Goal: Register for event/course

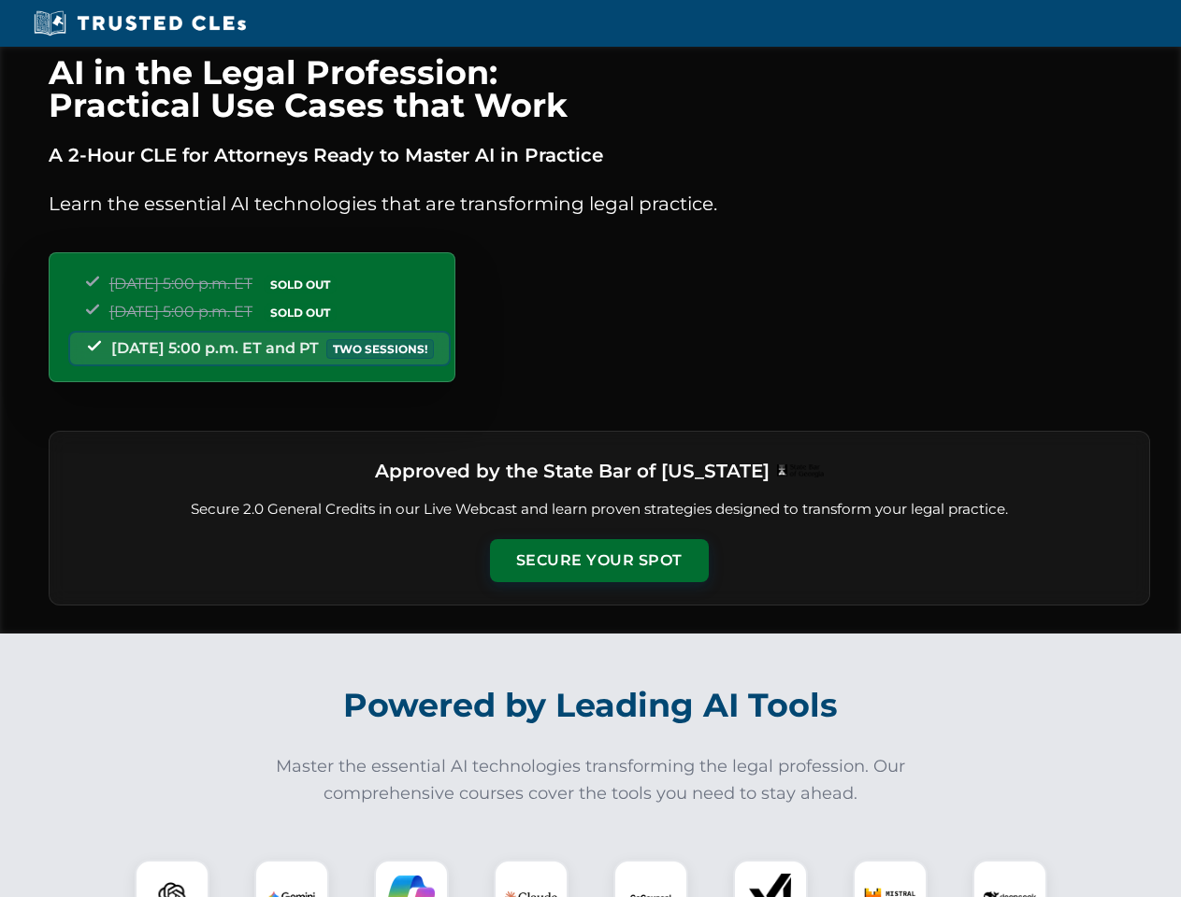
click at [598, 561] on button "Secure Your Spot" at bounding box center [599, 560] width 219 height 43
click at [172, 879] on img at bounding box center [172, 897] width 54 height 54
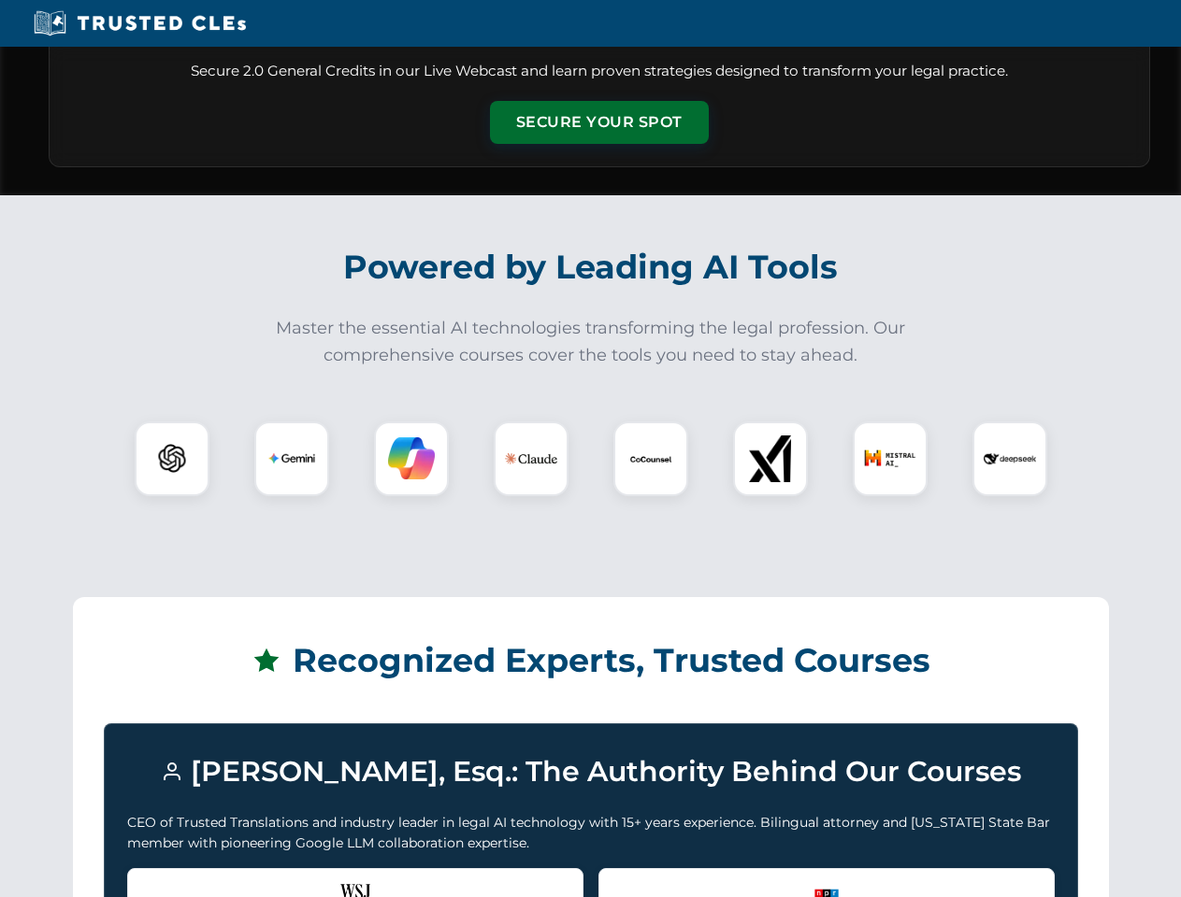
scroll to position [1607, 0]
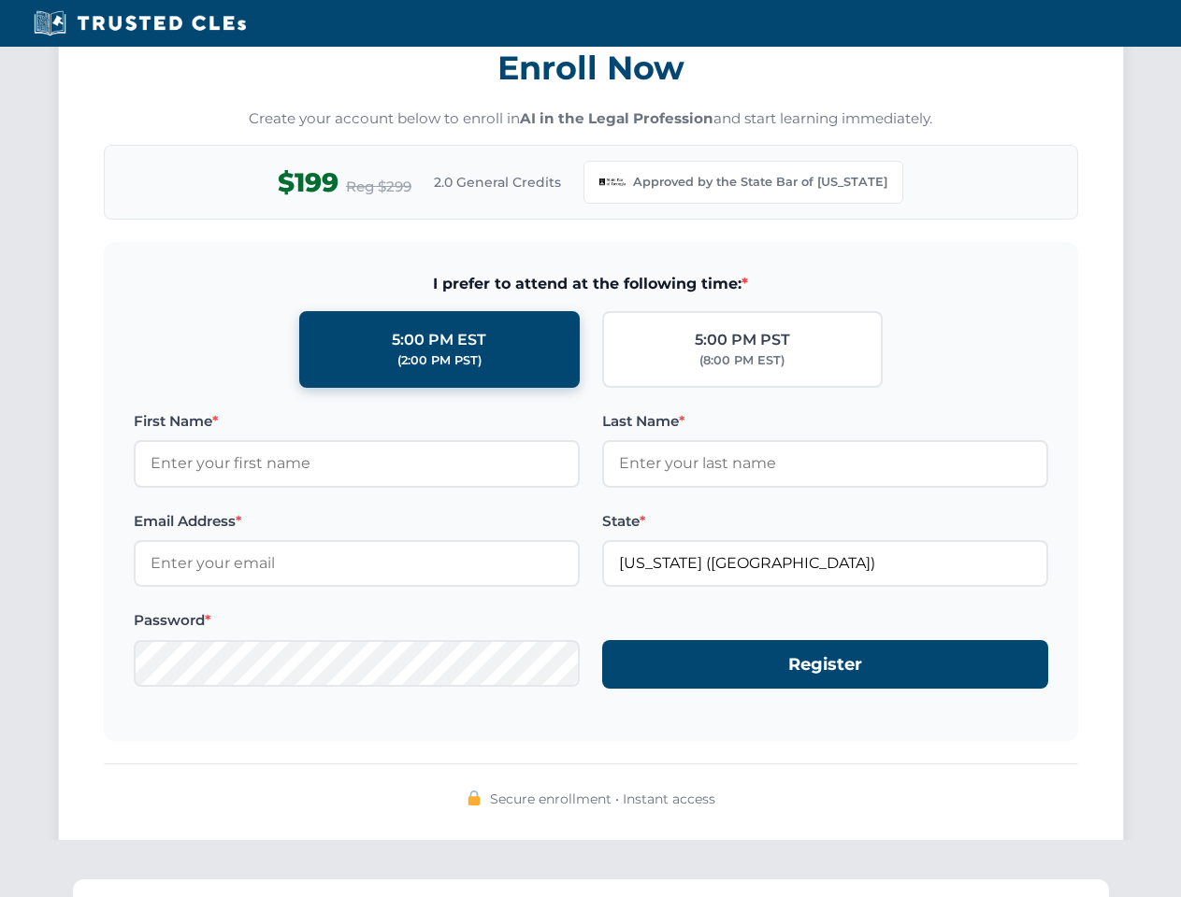
click at [292, 879] on div "AI in the Legal Profession: Practical Use Cases that Work A 2-Hour CLE for Atto…" at bounding box center [590, 620] width 1181 height 4360
